Goal: Communication & Community: Answer question/provide support

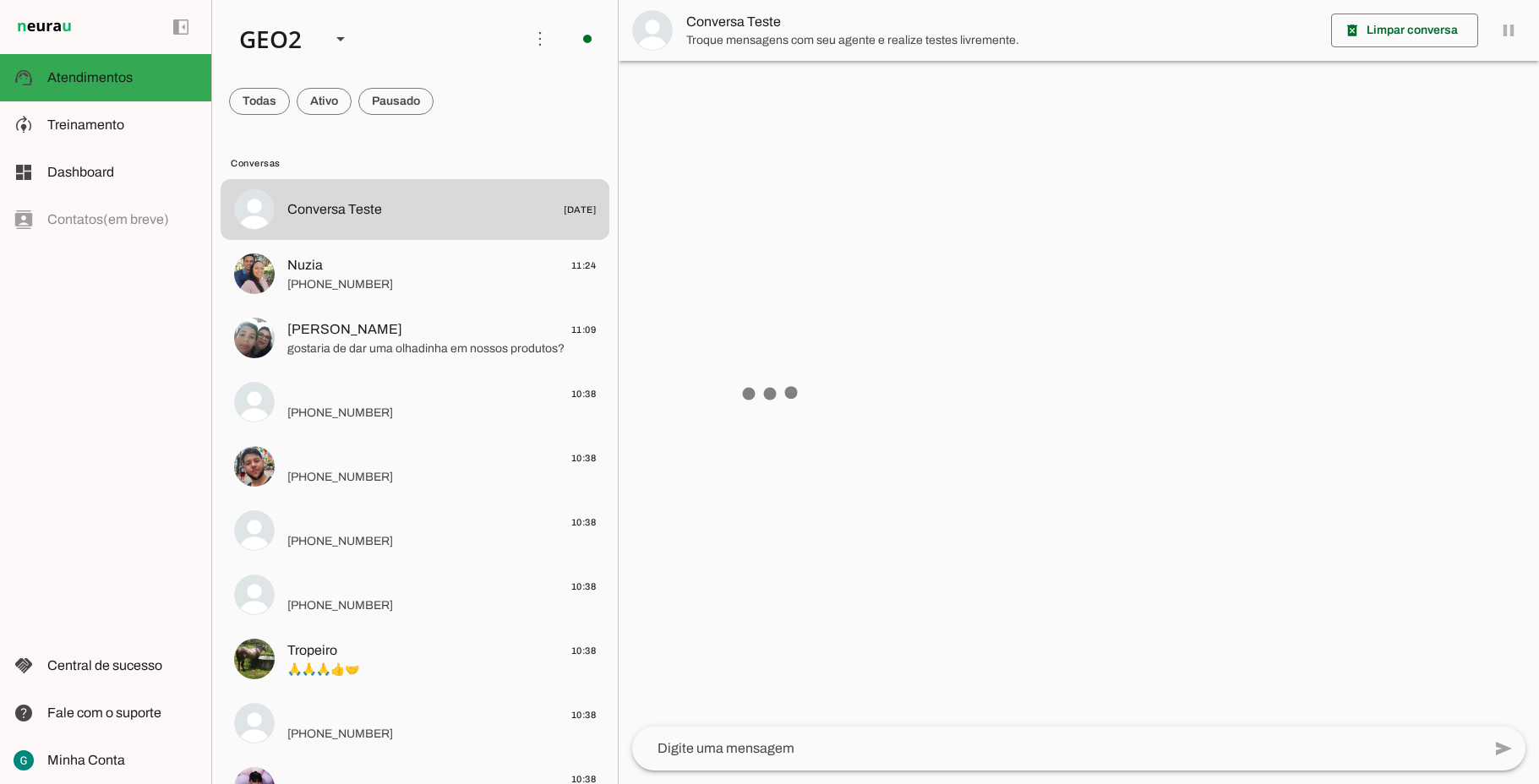
click at [290, 107] on span at bounding box center [259, 101] width 61 height 41
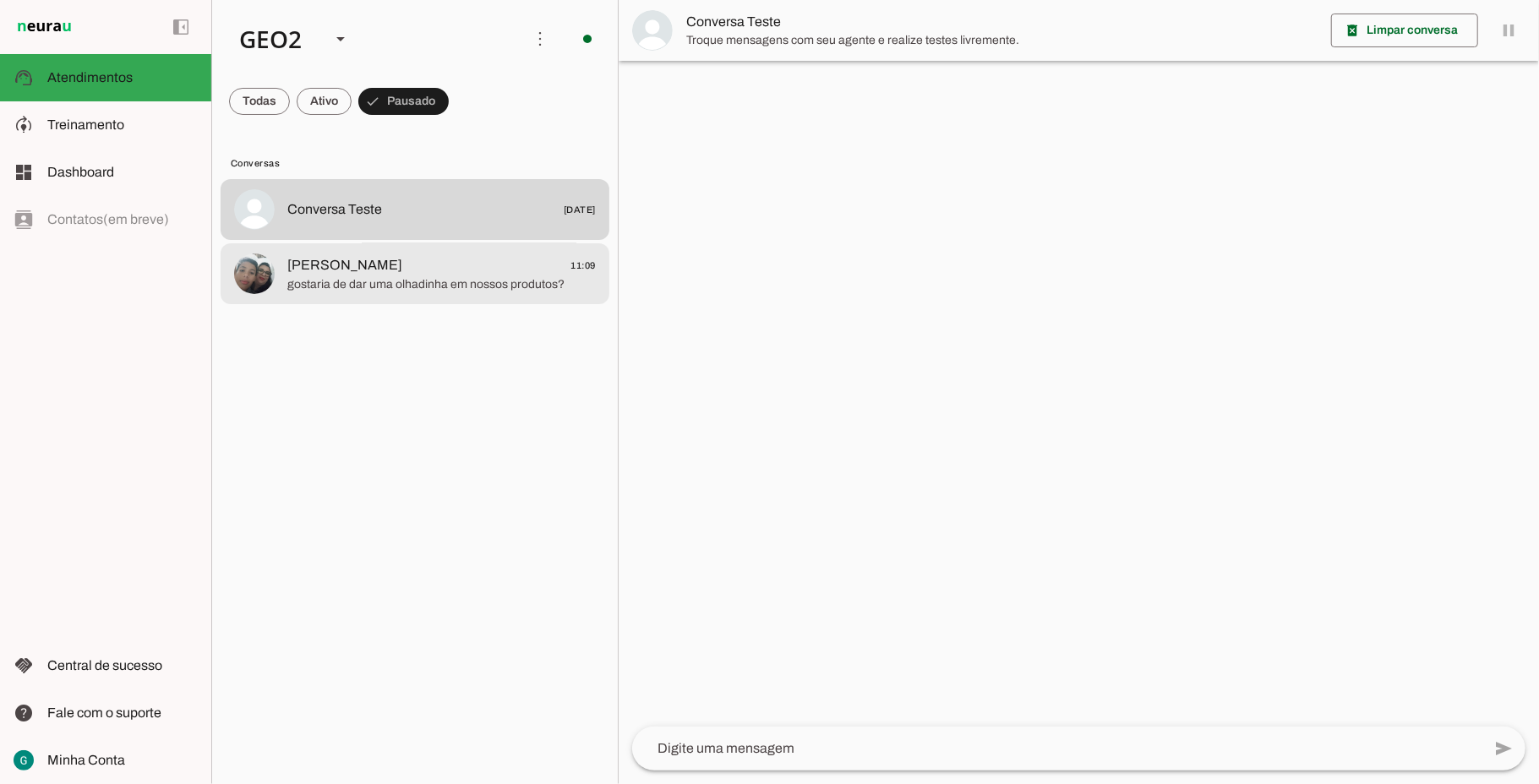
click at [419, 280] on span "gostaria de dar uma olhadinha em nossos produtos?" at bounding box center [442, 284] width 309 height 16
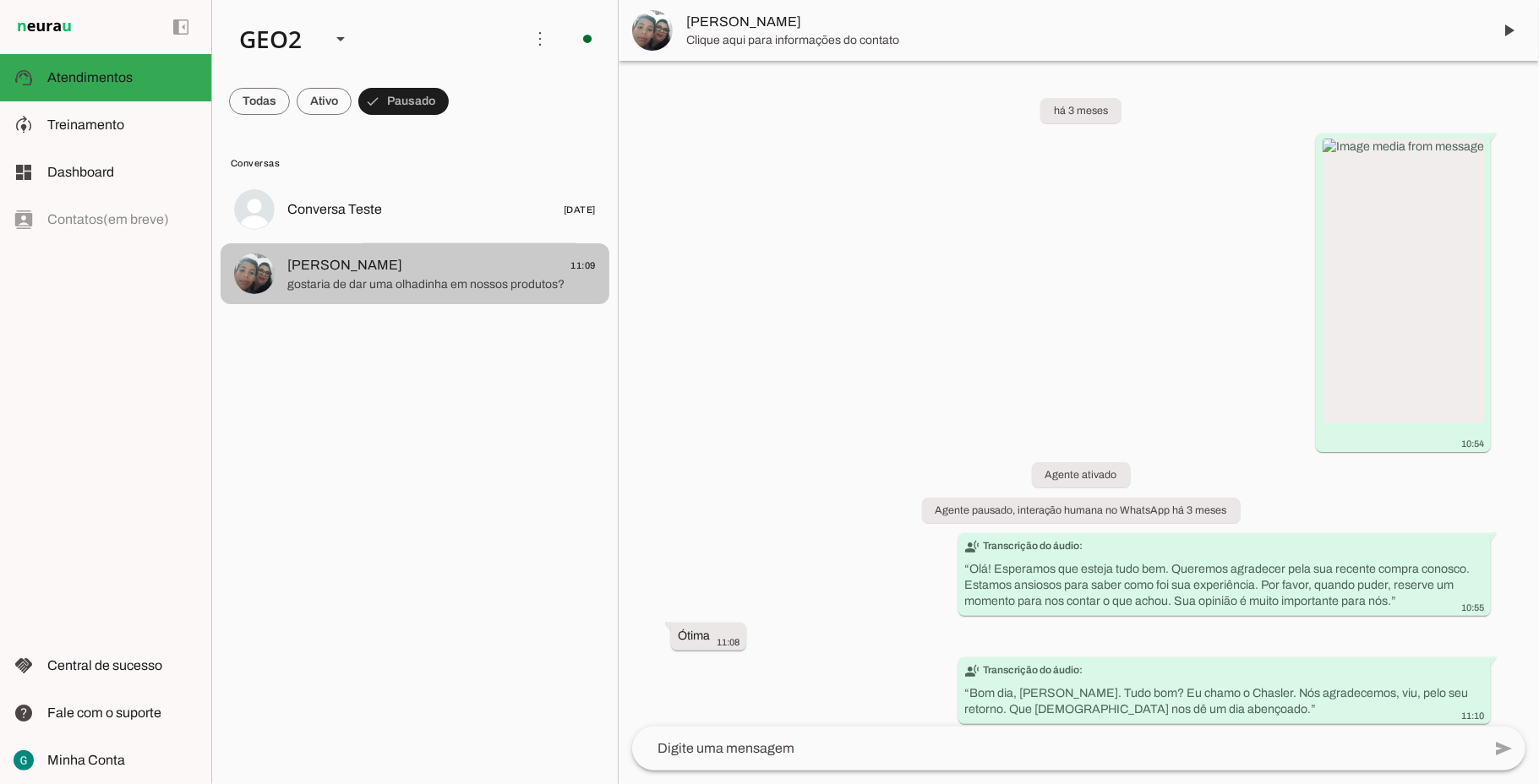
scroll to position [971, 0]
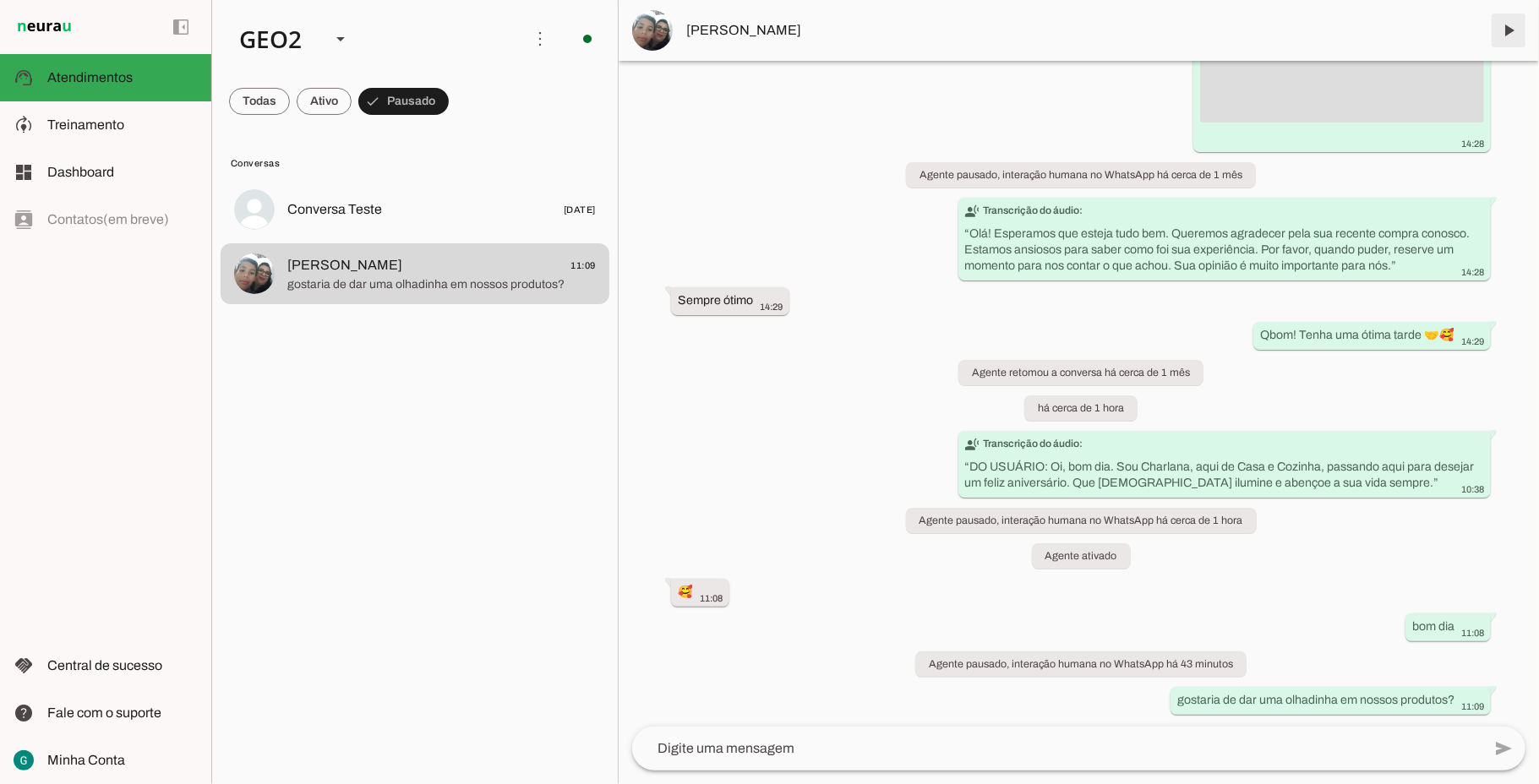
click at [1519, 30] on span at bounding box center [1509, 30] width 41 height 41
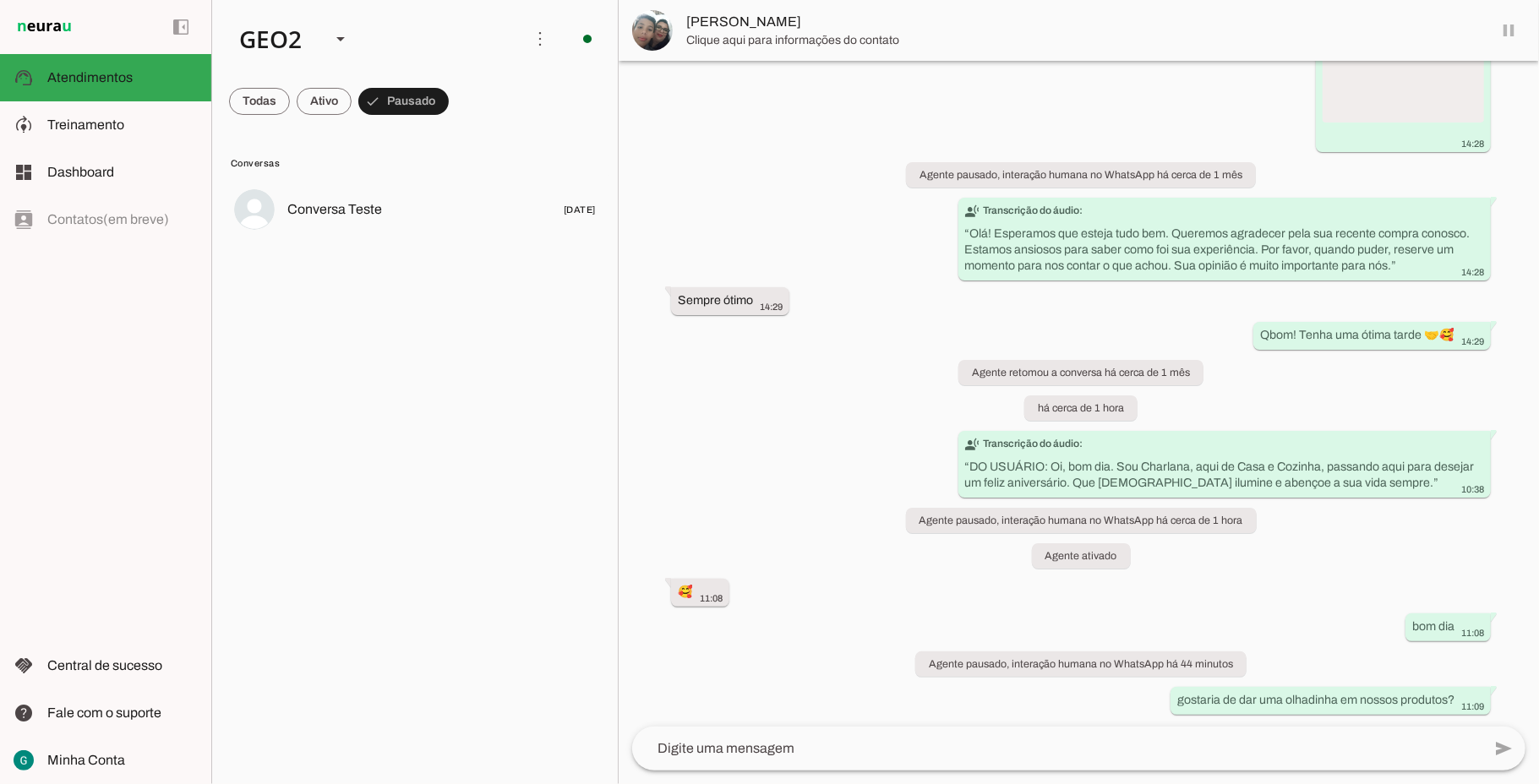
scroll to position [0, 0]
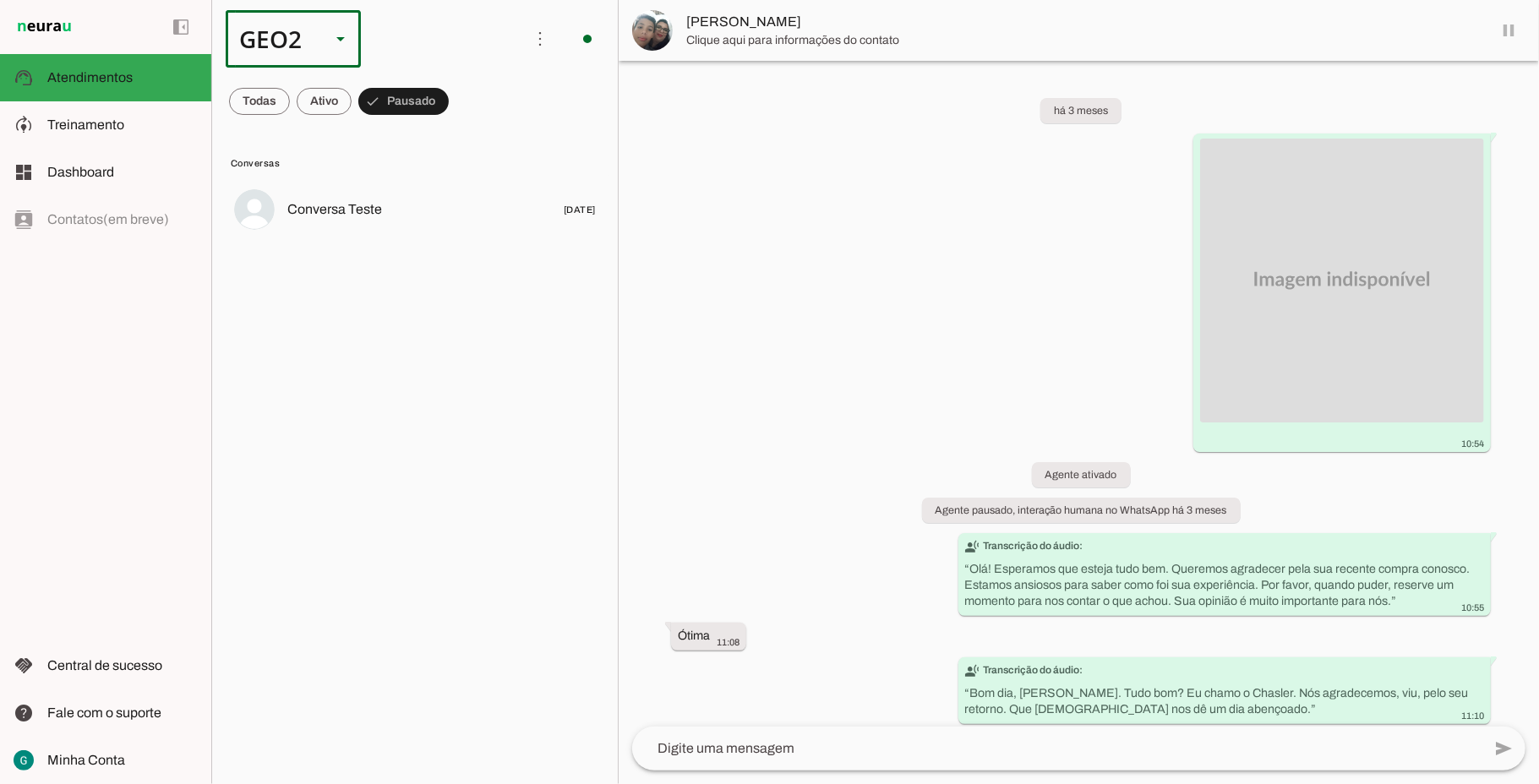
click at [272, 39] on div "GEO2" at bounding box center [271, 39] width 91 height 57
click at [465, 98] on slot at bounding box center [519, 108] width 108 height 20
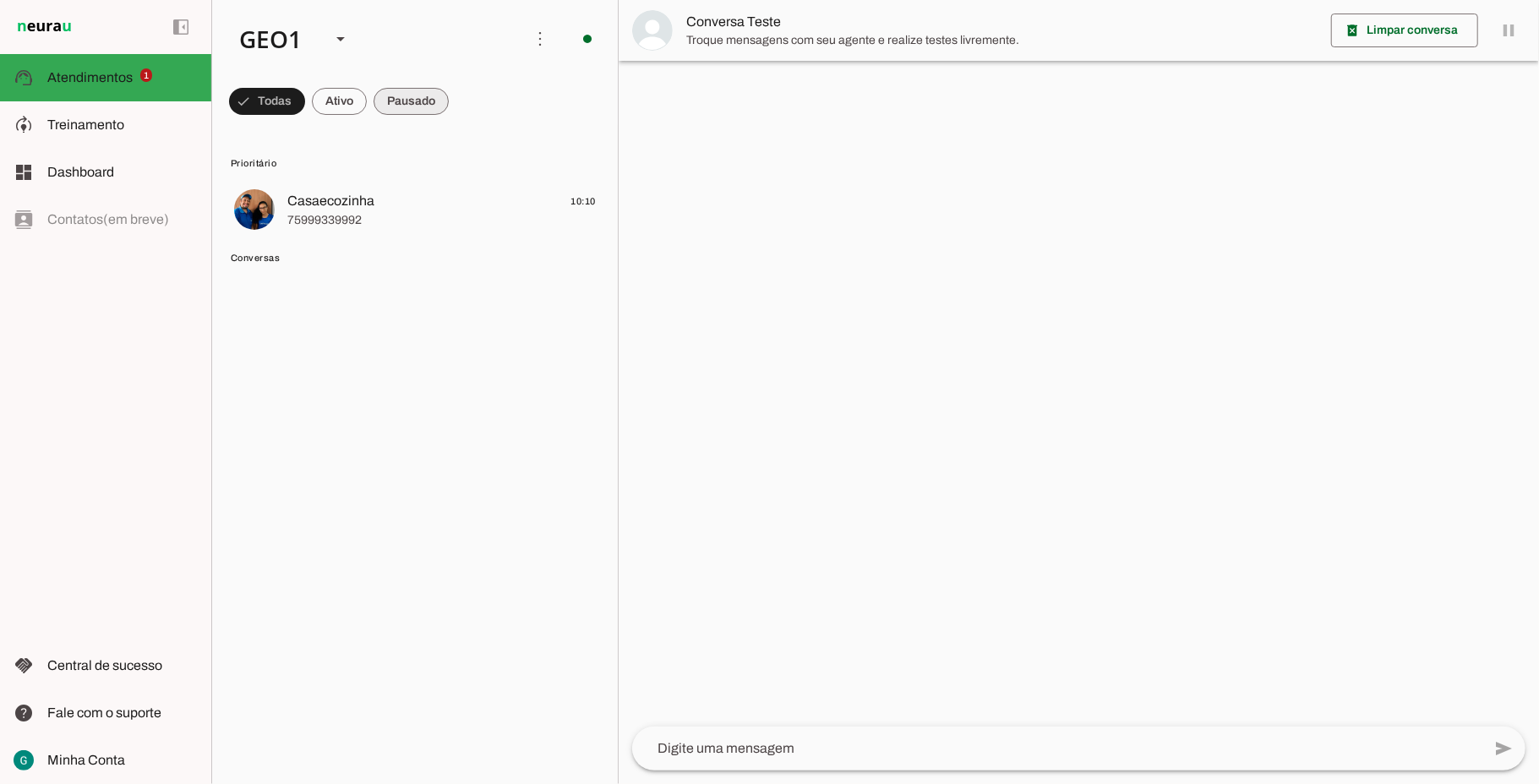
click at [305, 103] on span at bounding box center [267, 101] width 76 height 41
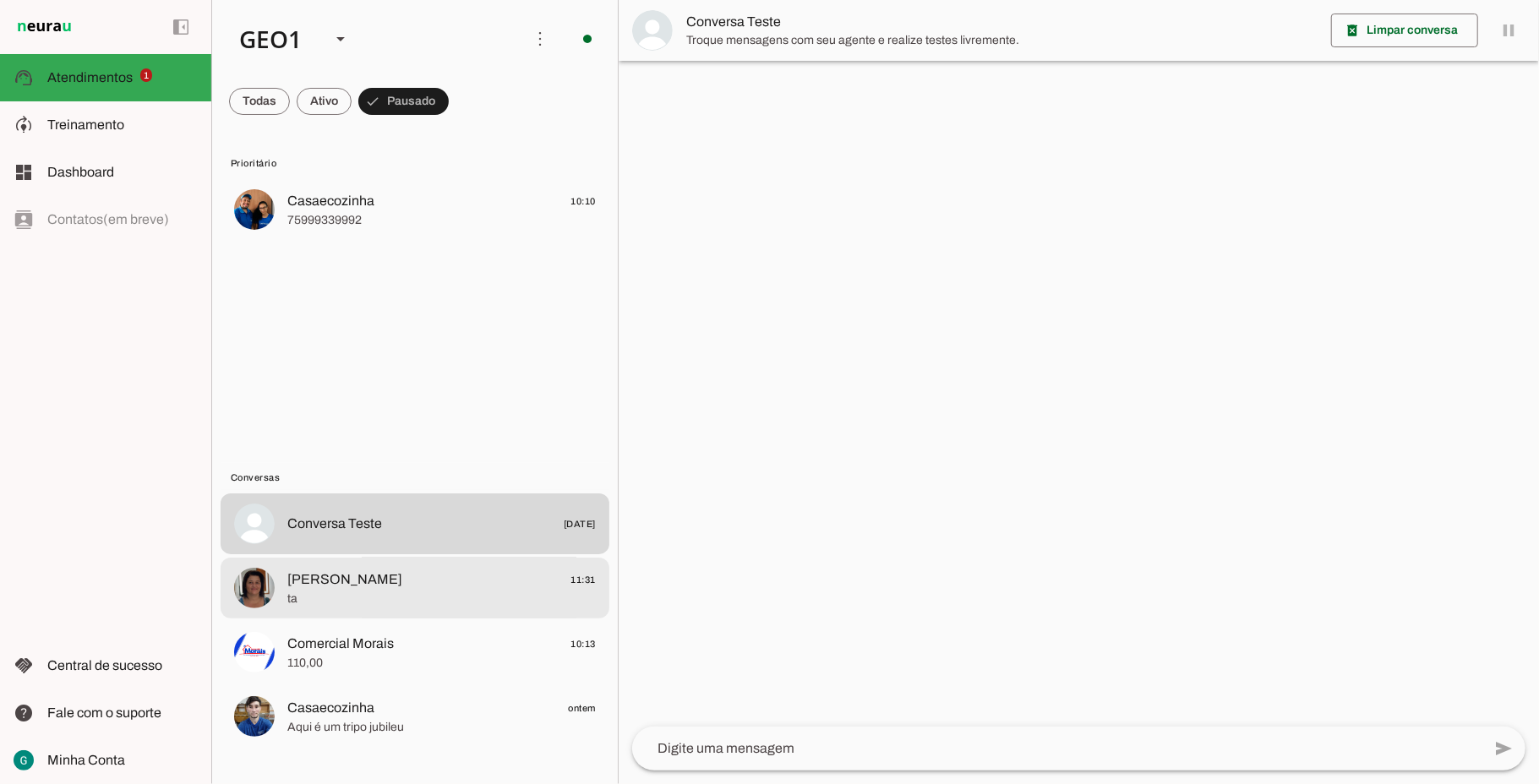
click at [456, 578] on span "[PERSON_NAME] 11:31" at bounding box center [442, 580] width 309 height 21
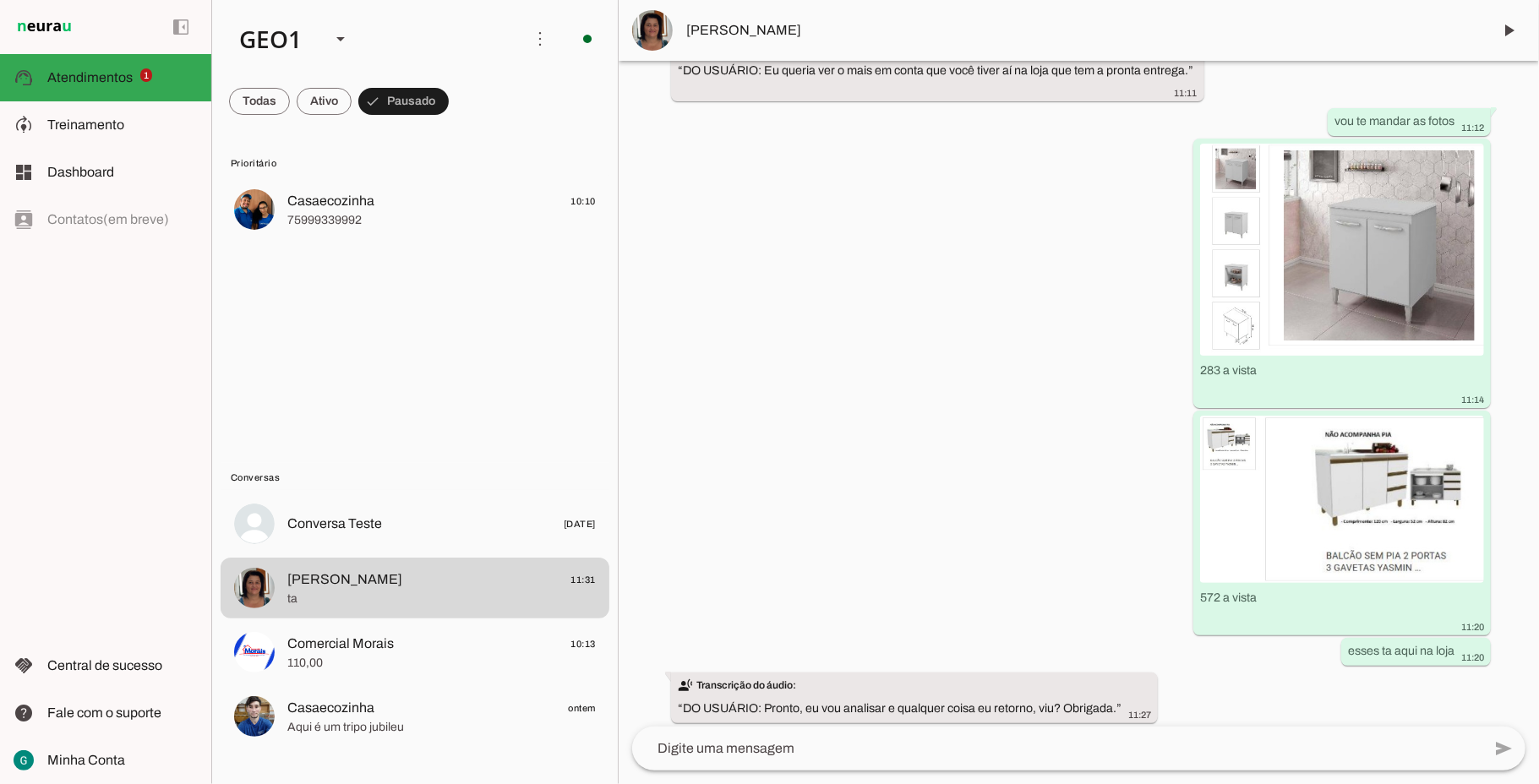
scroll to position [1626, 0]
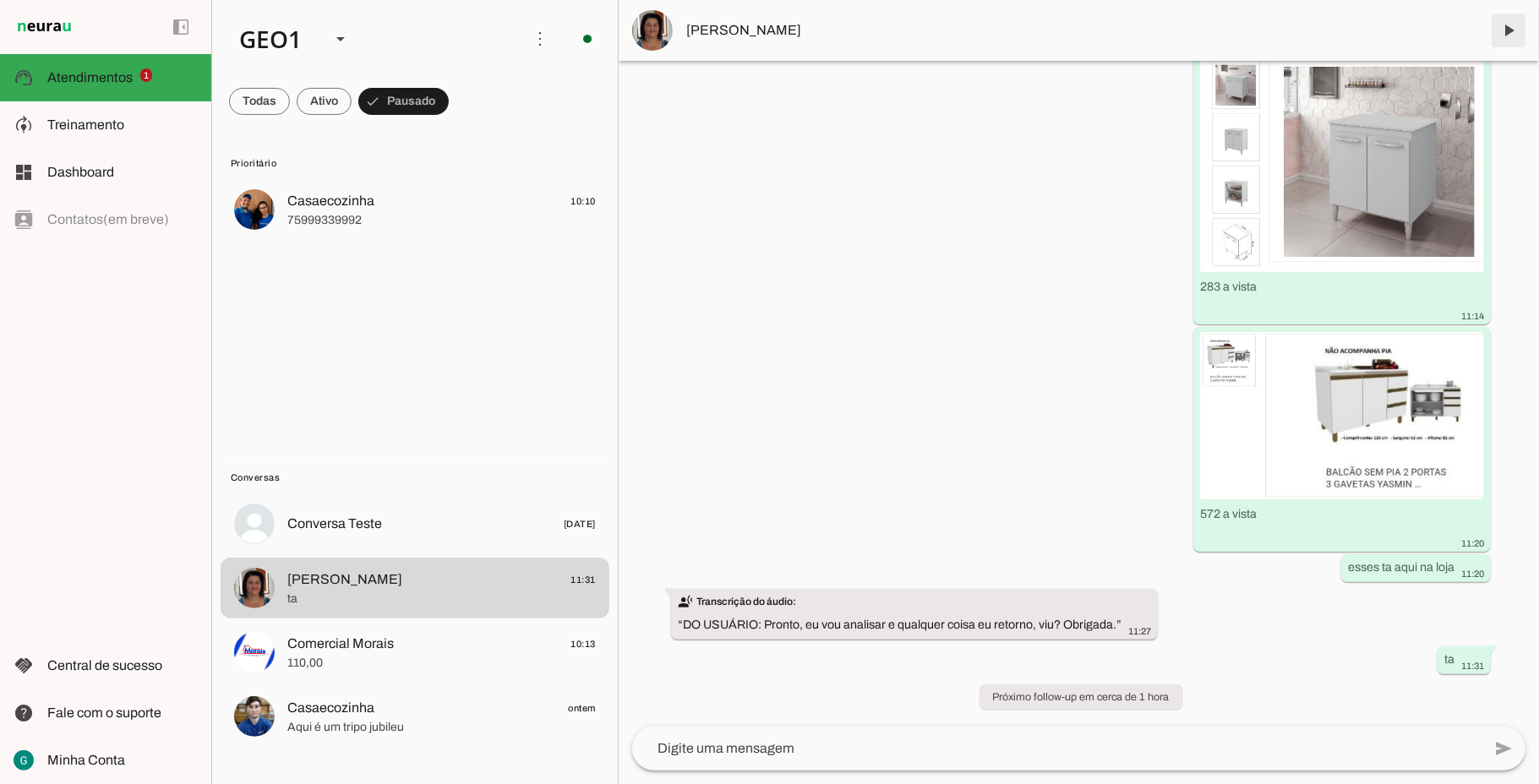
click at [1506, 36] on span at bounding box center [1509, 30] width 41 height 41
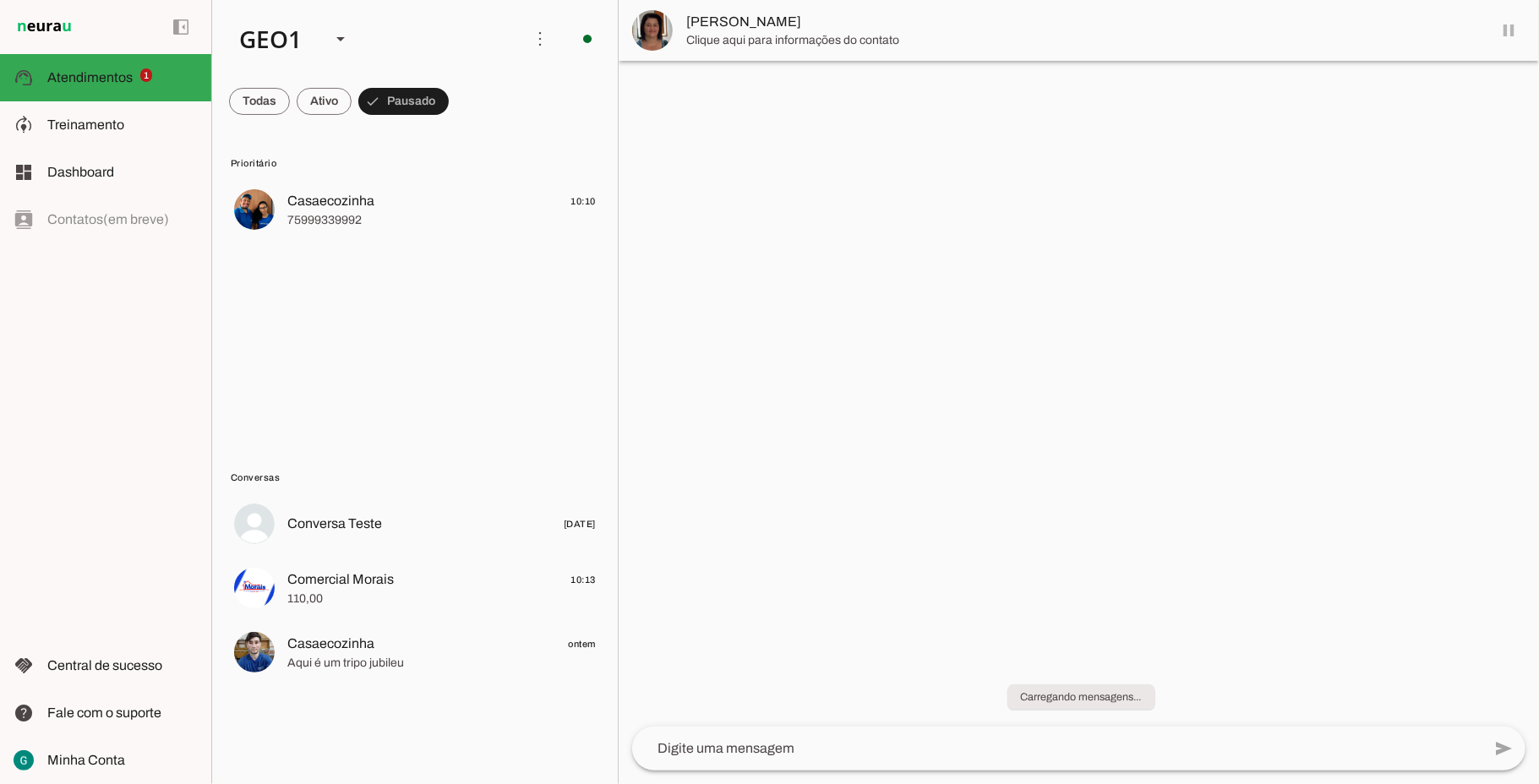
scroll to position [0, 0]
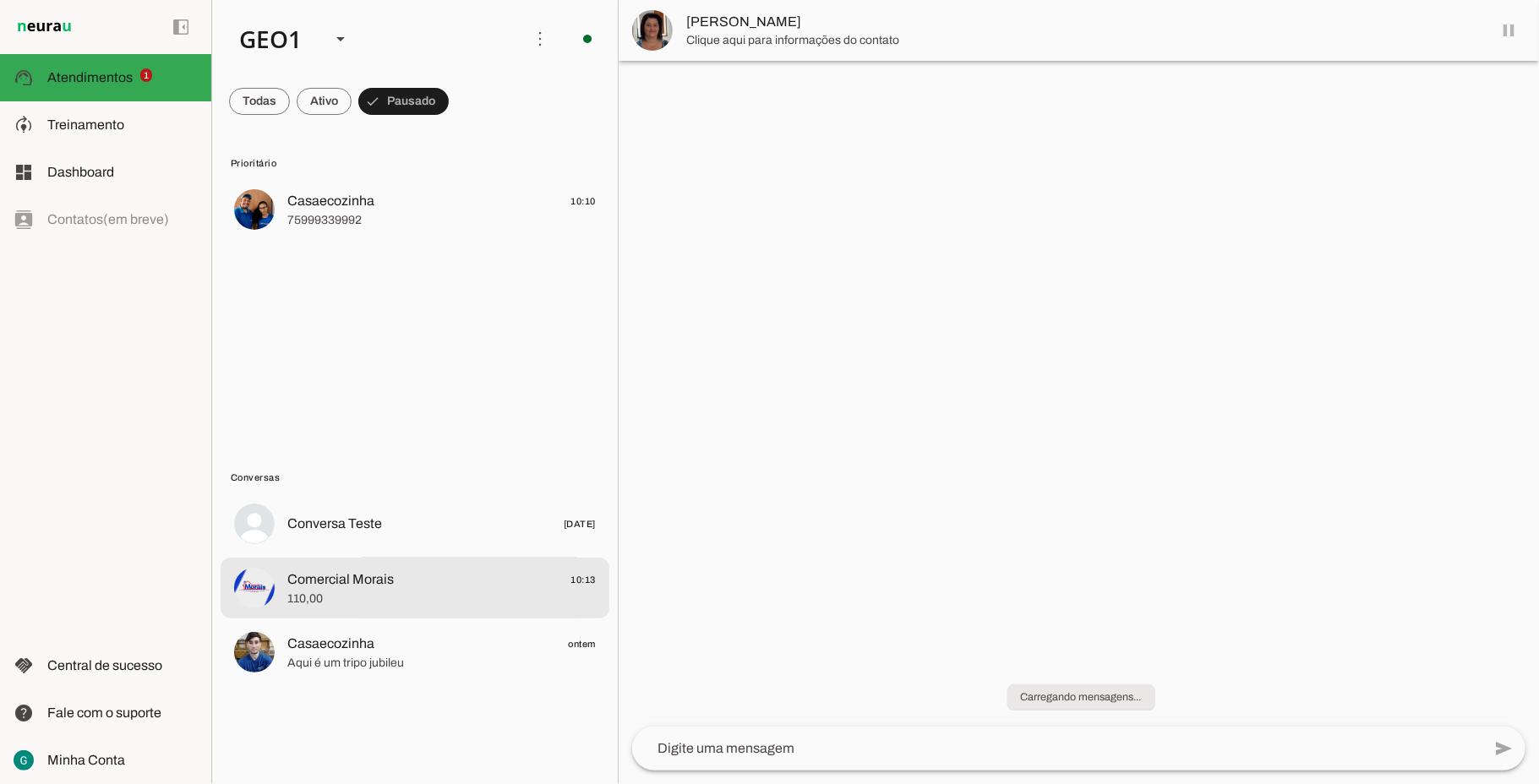
click at [399, 600] on span "110,00" at bounding box center [442, 598] width 309 height 16
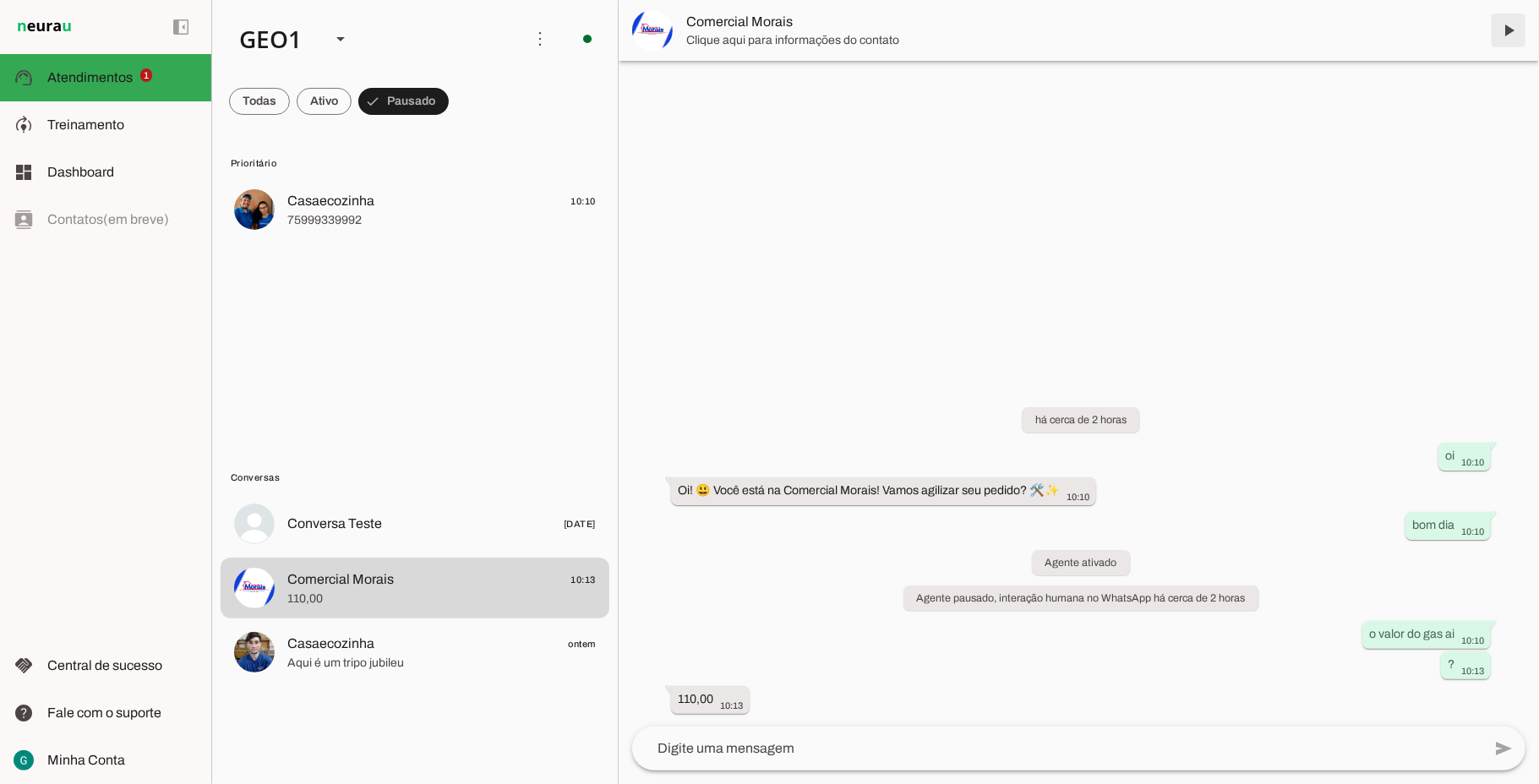
click at [1506, 30] on span at bounding box center [1509, 30] width 41 height 41
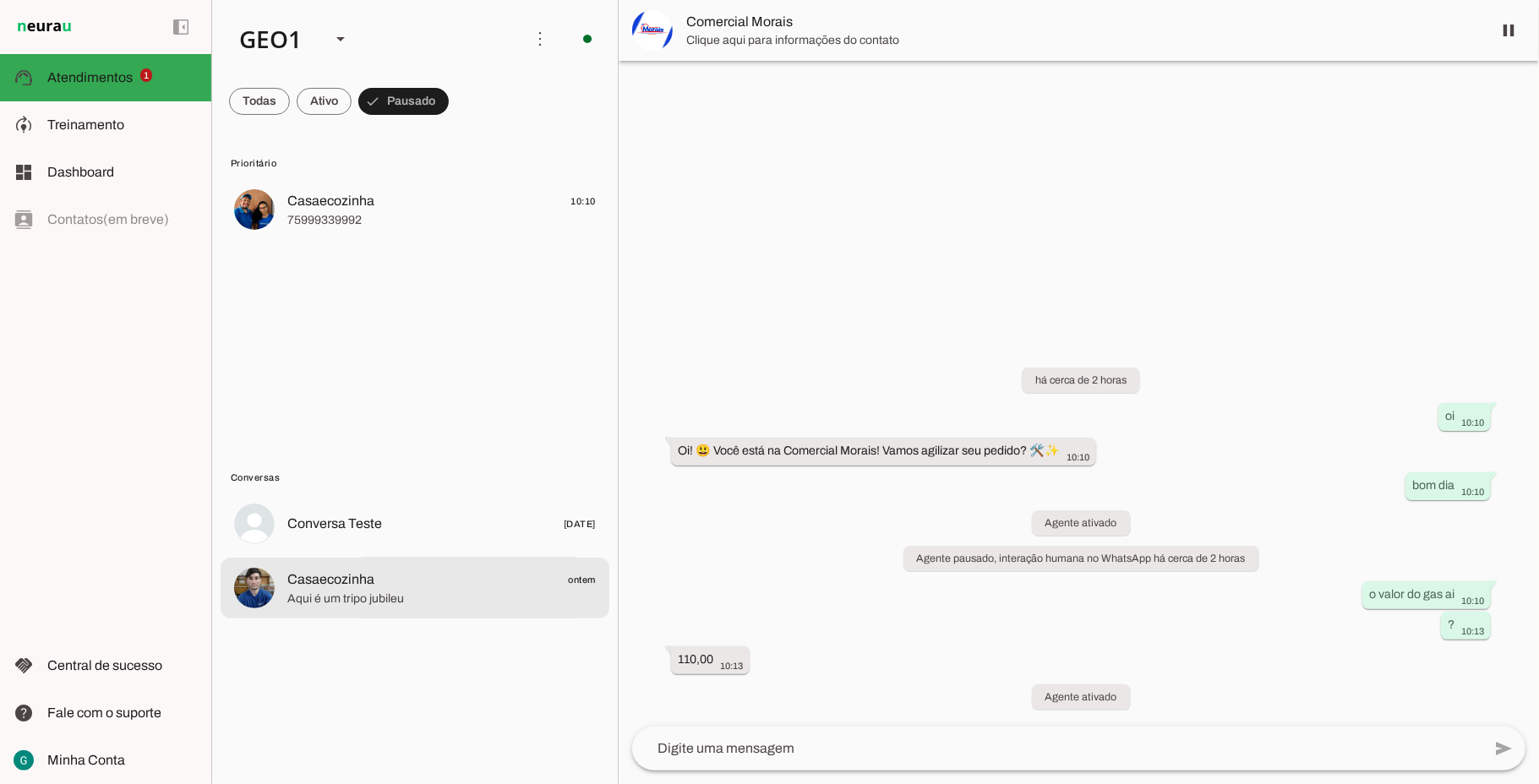
click at [389, 600] on span "Aqui é um tripo jubileu" at bounding box center [442, 598] width 309 height 16
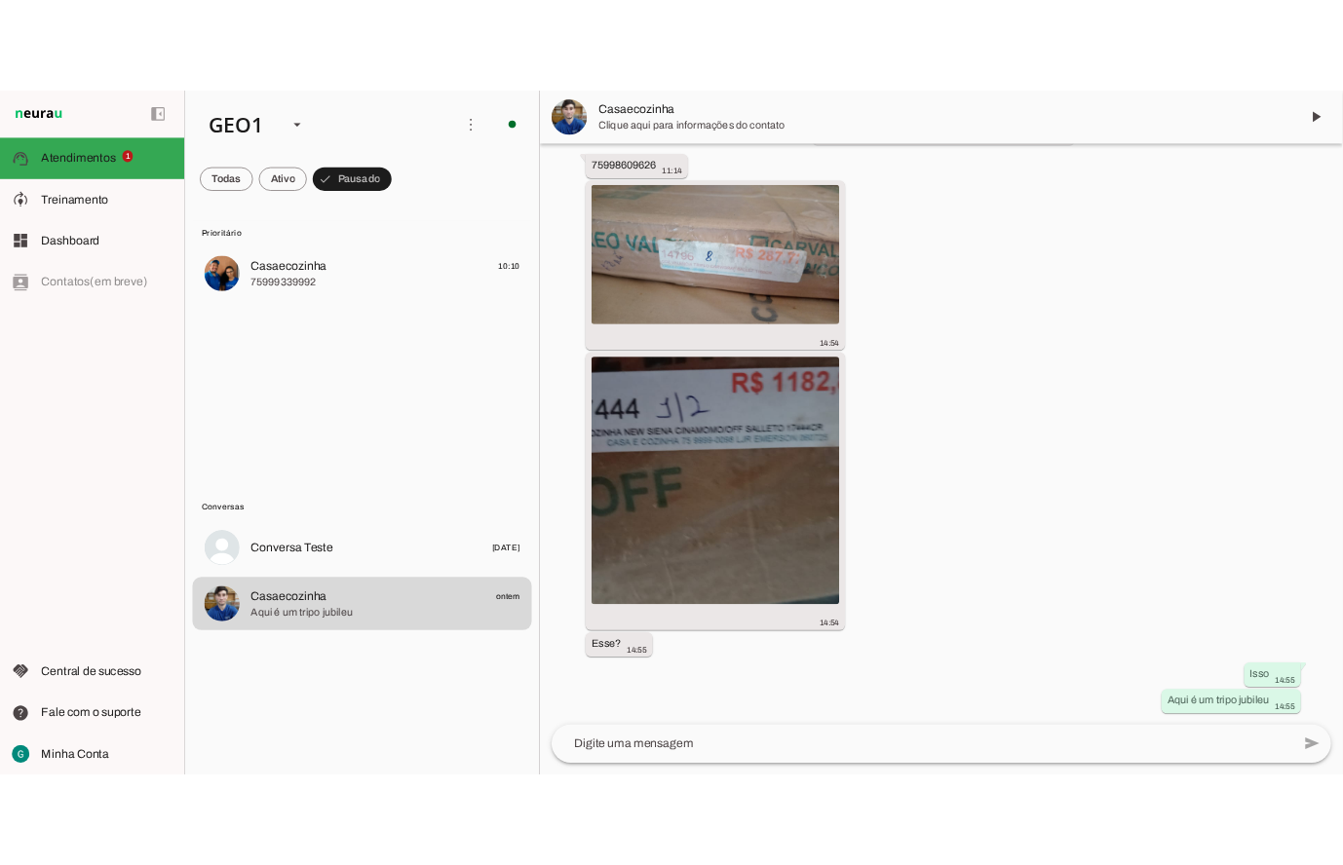
scroll to position [827, 0]
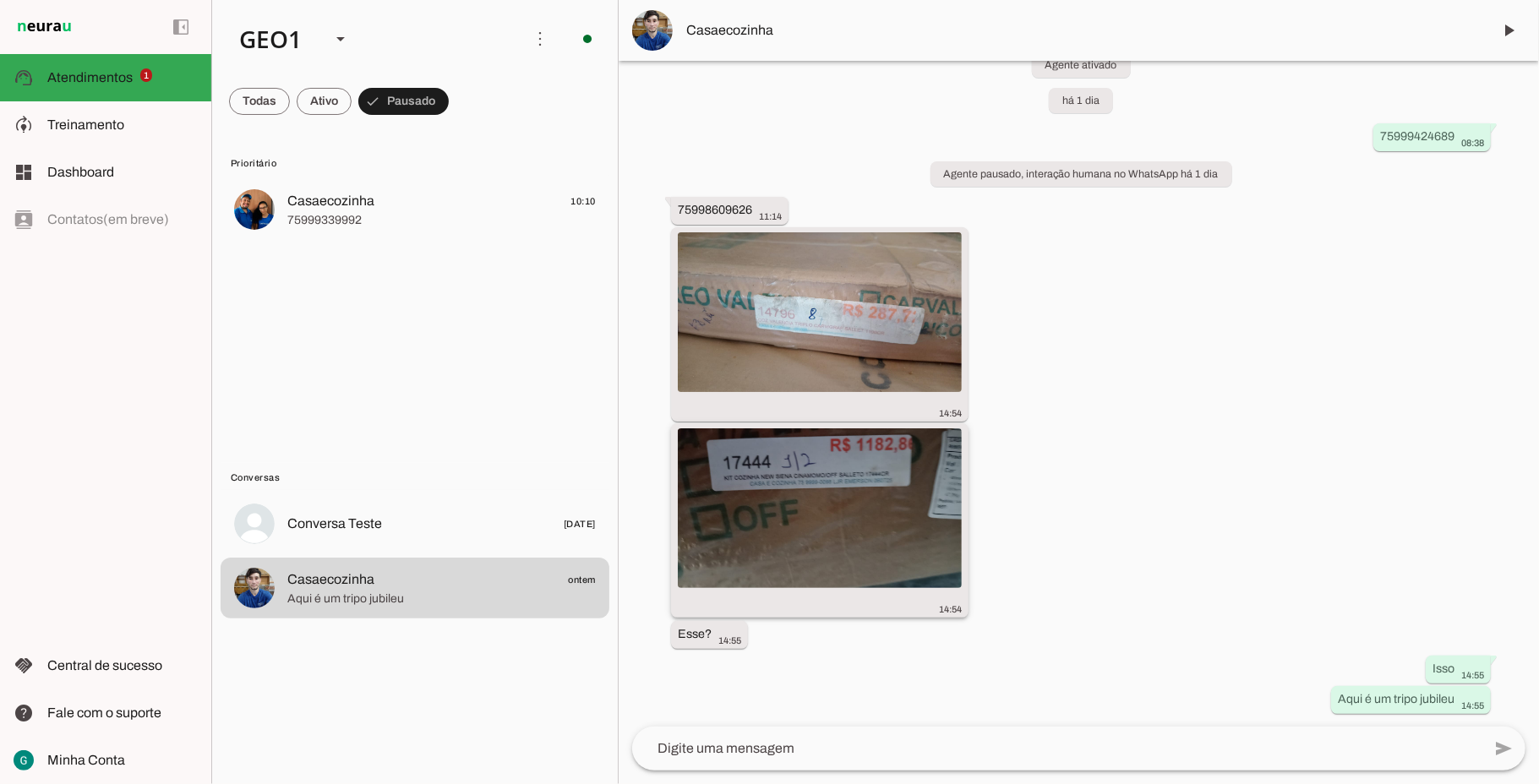
click at [856, 504] on img at bounding box center [819, 508] width 284 height 160
click at [836, 304] on img at bounding box center [819, 311] width 284 height 160
